Goal: Task Accomplishment & Management: Use online tool/utility

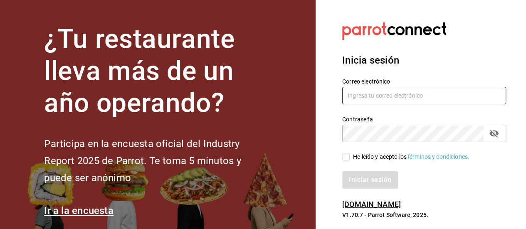
type input "[PERSON_NAME][EMAIL_ADDRESS][PERSON_NAME][DOMAIN_NAME]"
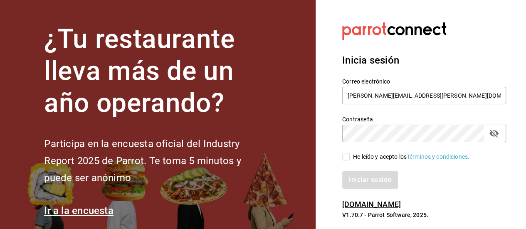
click at [350, 160] on span "He leído y acepto los Términos y condiciones." at bounding box center [410, 157] width 120 height 9
click at [350, 160] on input "He leído y acepto los Términos y condiciones." at bounding box center [345, 156] width 7 height 7
checkbox input "true"
click at [357, 181] on button "Iniciar sesión" at bounding box center [370, 179] width 57 height 17
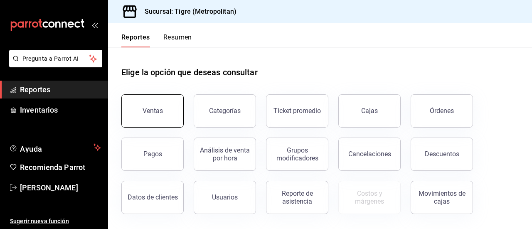
click at [154, 118] on button "Ventas" at bounding box center [152, 110] width 62 height 33
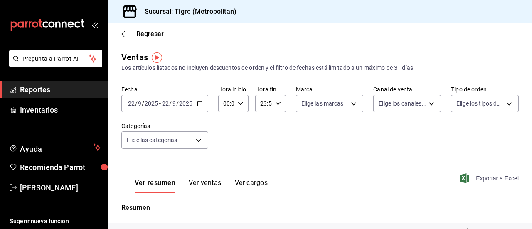
click at [482, 183] on span "Exportar a Excel" at bounding box center [490, 178] width 57 height 10
